Goal: Task Accomplishment & Management: Manage account settings

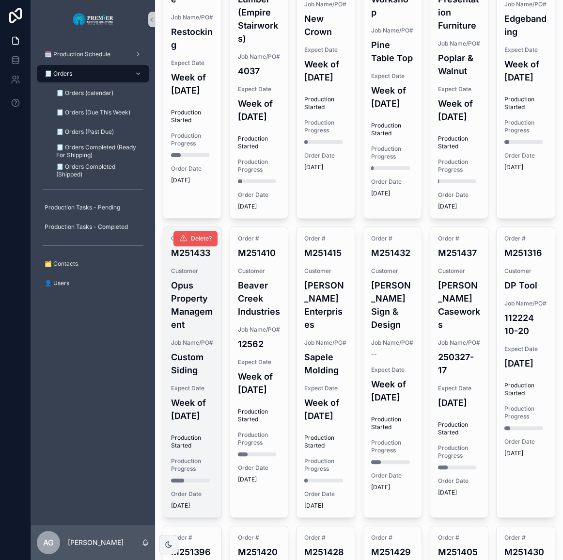
scroll to position [118, 0]
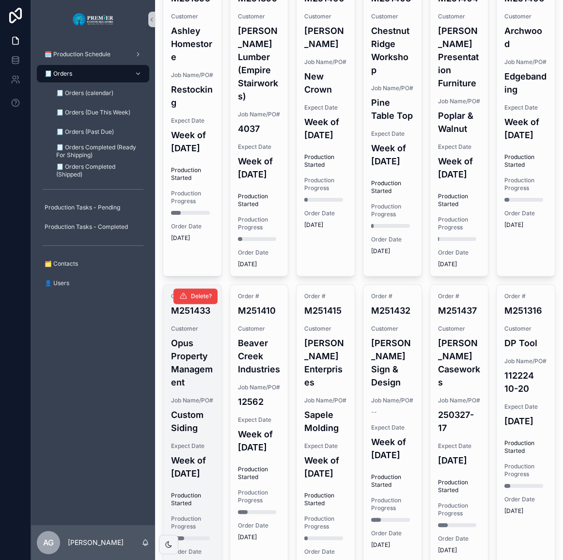
click at [196, 389] on h4 "Opus Property Management" at bounding box center [192, 362] width 43 height 52
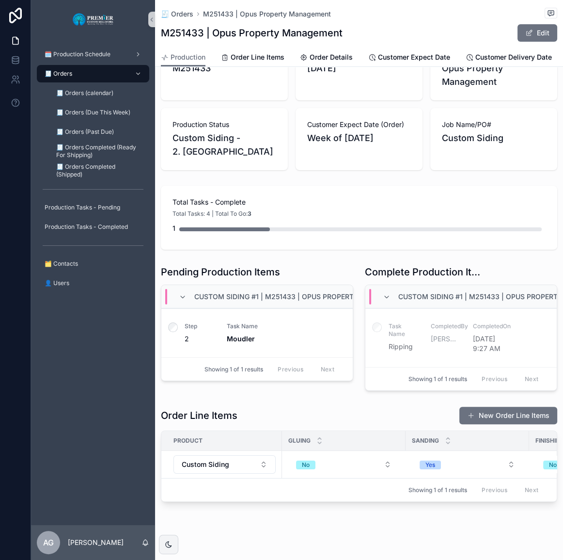
scroll to position [74, 0]
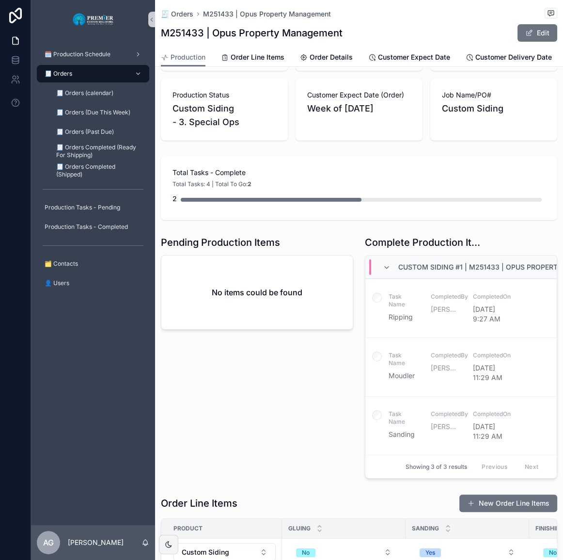
click at [531, 474] on div "Previous Next" at bounding box center [510, 466] width 70 height 15
click at [249, 464] on div "Pending Production Items No items could be found" at bounding box center [257, 357] width 204 height 251
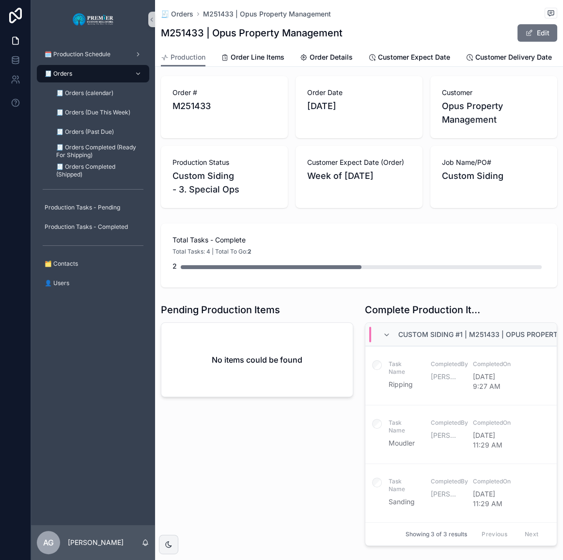
scroll to position [0, 0]
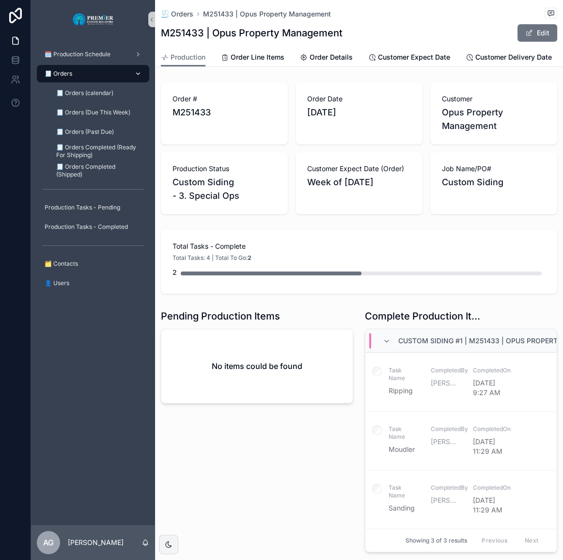
click at [106, 71] on div "🧾 Orders" at bounding box center [93, 74] width 101 height 16
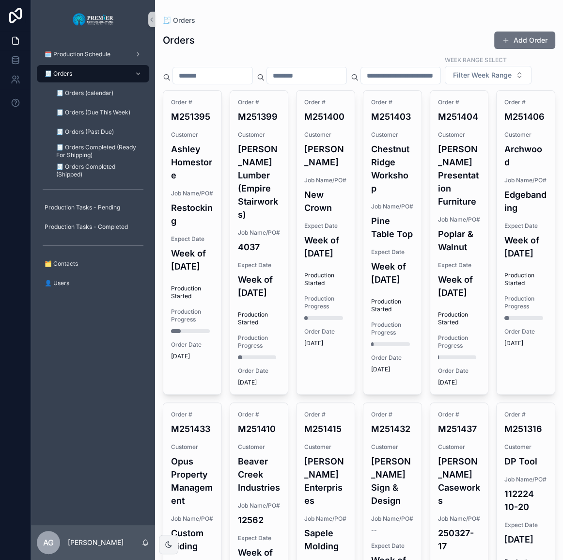
click at [201, 495] on div "Customer Opus Property Management" at bounding box center [192, 475] width 43 height 64
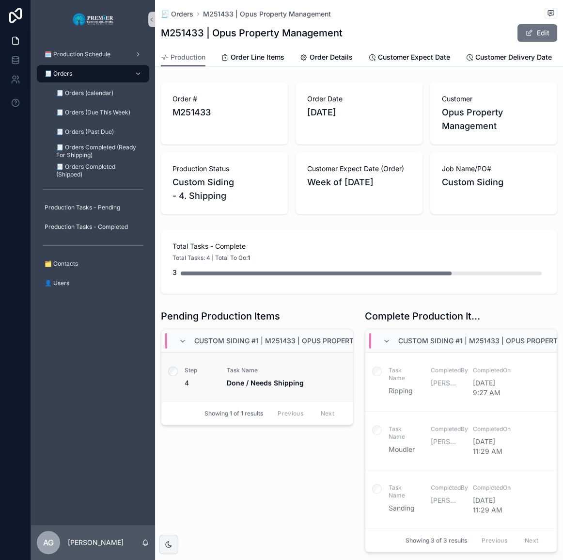
click at [176, 378] on label "scrollable content" at bounding box center [173, 372] width 10 height 12
click at [110, 73] on div "🧾 Orders" at bounding box center [93, 74] width 101 height 16
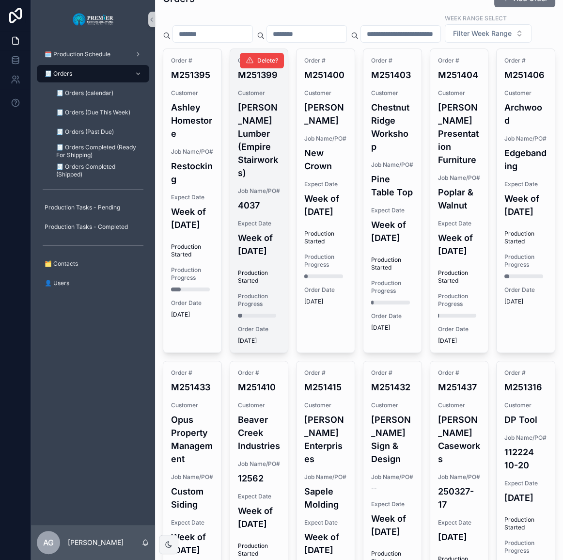
scroll to position [44, 0]
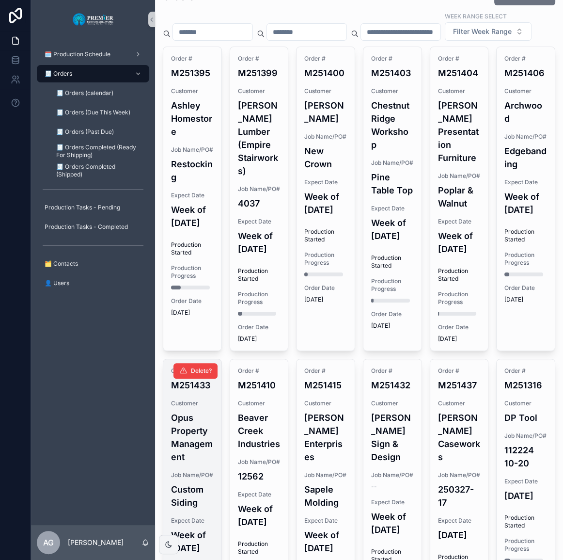
click at [208, 461] on h4 "Opus Property Management" at bounding box center [192, 437] width 43 height 52
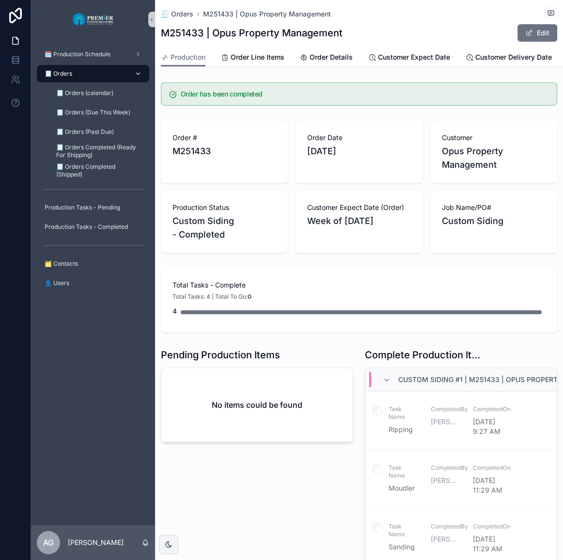
click at [92, 77] on div "🧾 Orders" at bounding box center [93, 74] width 101 height 16
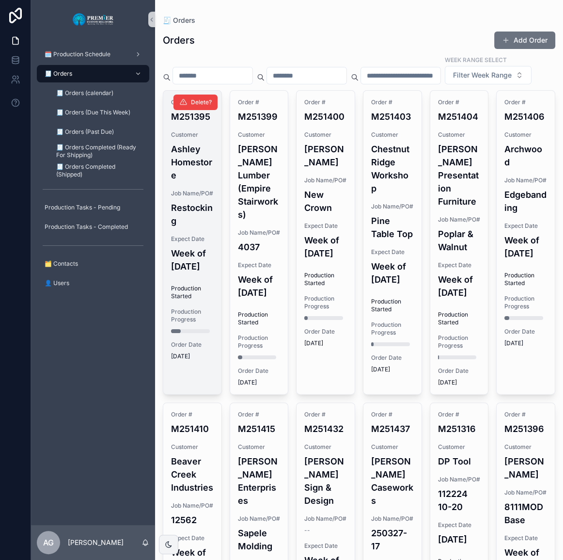
click at [189, 227] on h4 "Restocking" at bounding box center [192, 214] width 43 height 26
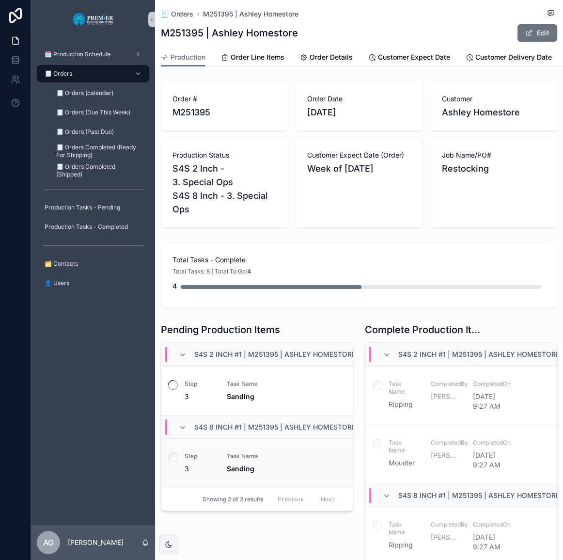
click at [177, 464] on label "scrollable content" at bounding box center [173, 458] width 10 height 12
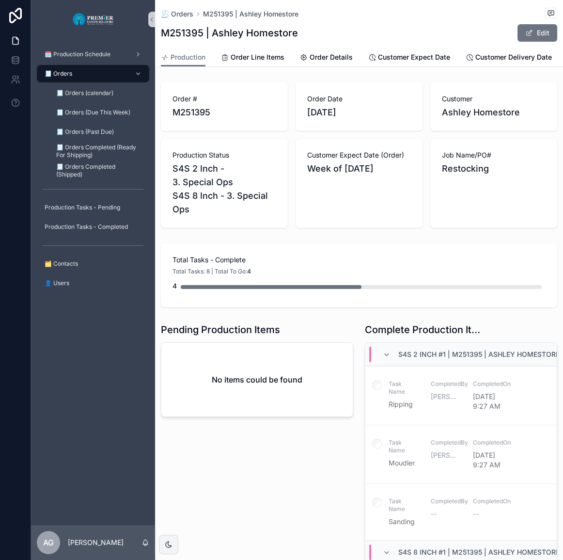
drag, startPoint x: 206, startPoint y: 397, endPoint x: 206, endPoint y: 384, distance: 13.1
click at [206, 395] on div "No items could be found" at bounding box center [256, 380] width 191 height 74
click at [85, 64] on div "🧾 Orders 🧾 Orders (calendar) 🧾 Orders (Due This Week) 🧾 Orders (Past Due) 🧾 Ord…" at bounding box center [93, 122] width 124 height 116
click at [92, 71] on div "🧾 Orders" at bounding box center [93, 74] width 101 height 16
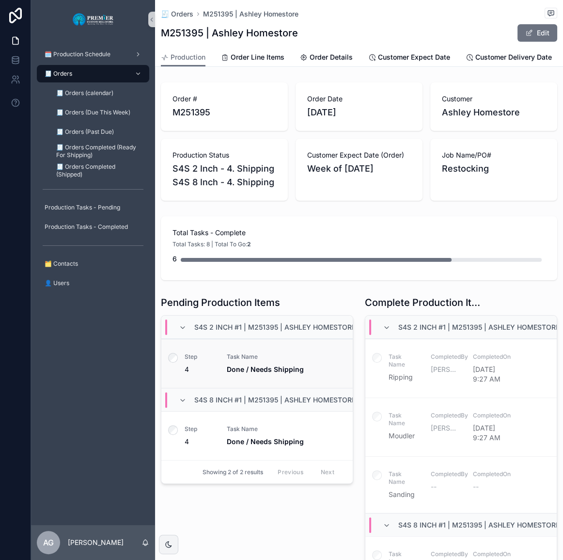
click at [177, 365] on label "scrollable content" at bounding box center [173, 359] width 10 height 12
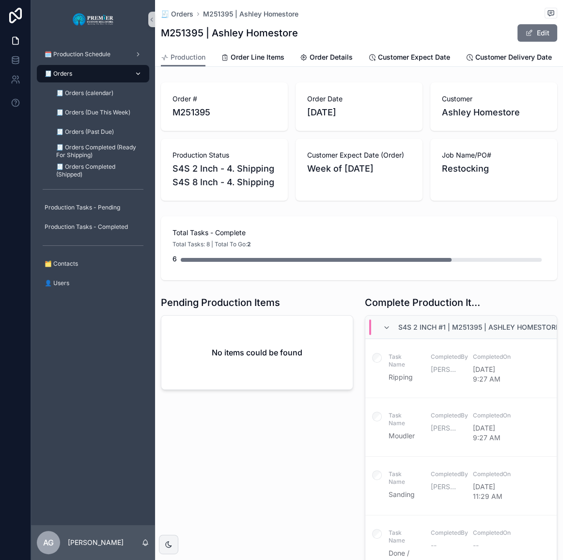
click at [90, 76] on div "🧾 Orders" at bounding box center [93, 74] width 101 height 16
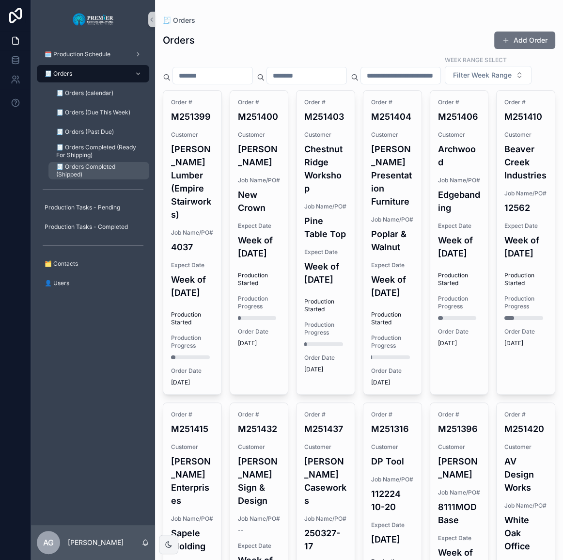
click at [101, 165] on span "🧾 Orders Completed (Shipped)" at bounding box center [97, 171] width 83 height 16
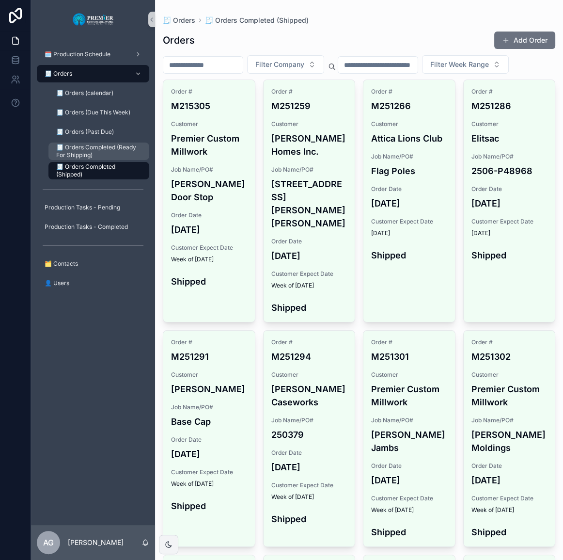
click at [102, 157] on span "🧾 Orders Completed (Ready For Shipping)" at bounding box center [97, 151] width 83 height 16
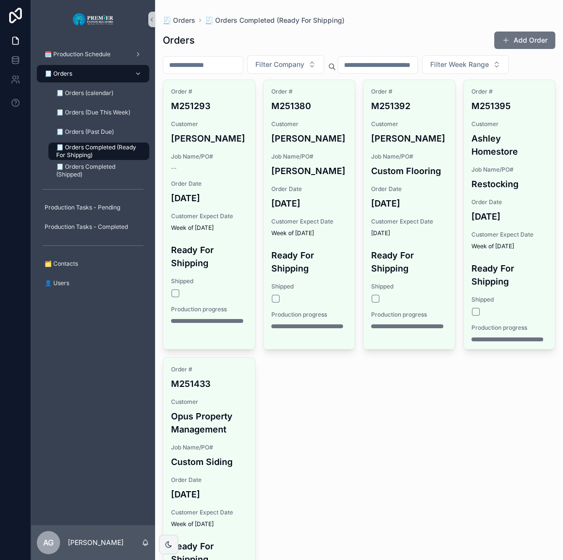
click at [108, 64] on div "🧾 Orders 🧾 Orders (calendar) 🧾 Orders (Due This Week) 🧾 Orders (Past Due) 🧾 Ord…" at bounding box center [93, 122] width 124 height 116
click at [105, 72] on div "🧾 Orders" at bounding box center [93, 74] width 101 height 16
